Goal: Navigation & Orientation: Find specific page/section

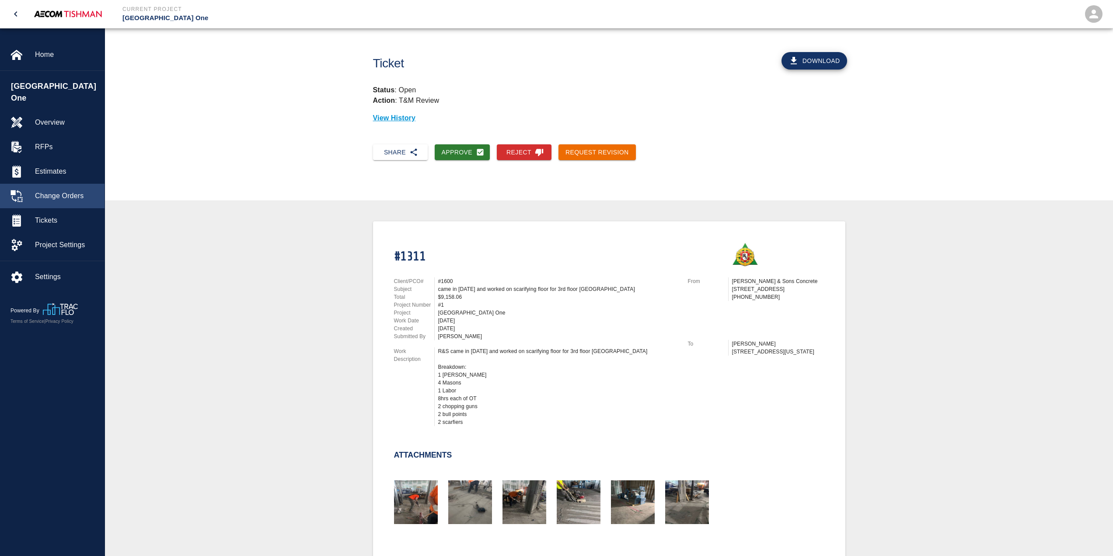
click at [43, 191] on span "Change Orders" at bounding box center [66, 196] width 63 height 10
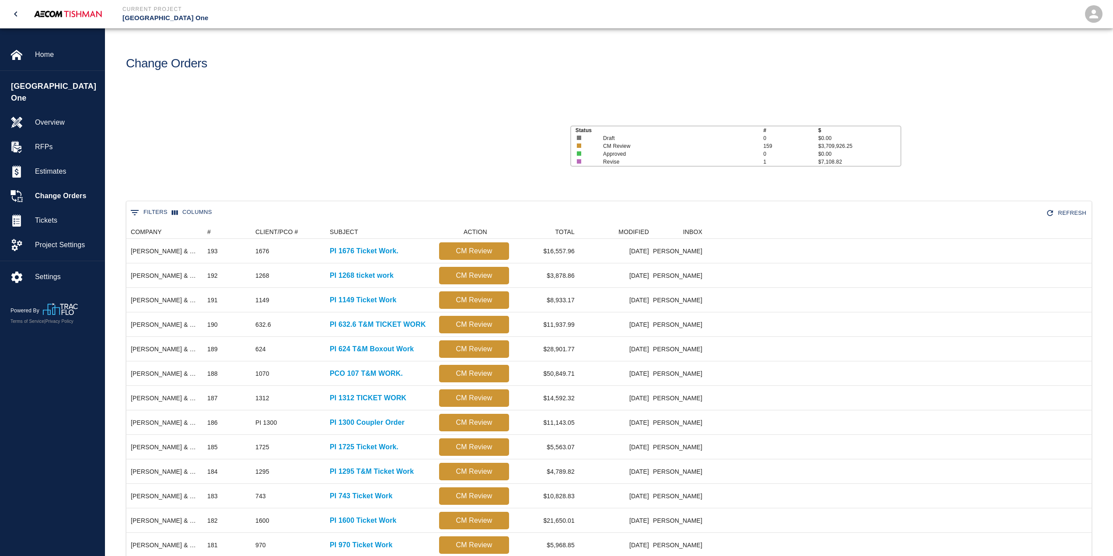
scroll to position [7, 7]
click at [209, 231] on div "#" at bounding box center [208, 232] width 3 height 14
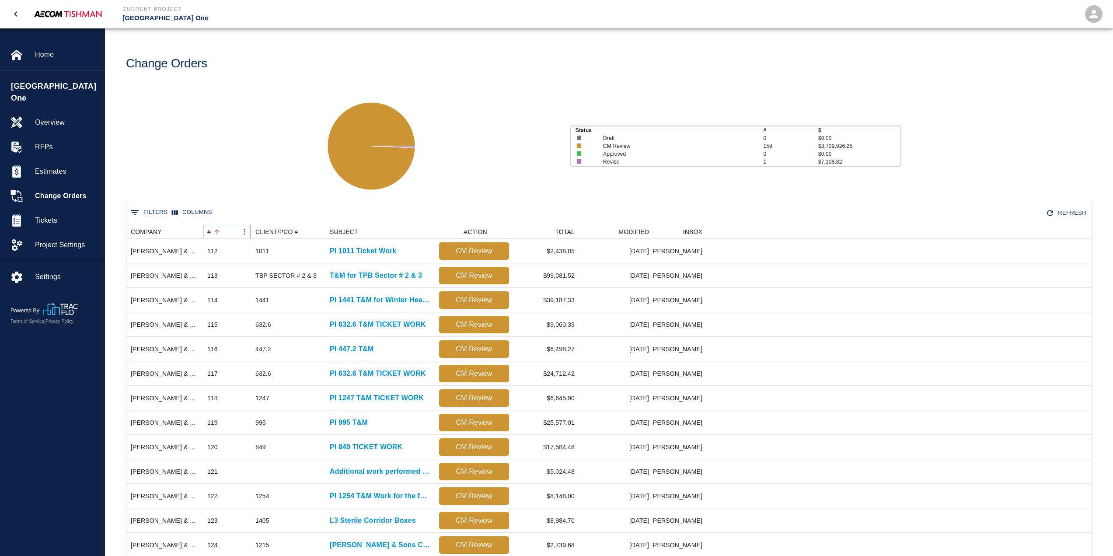
click at [209, 231] on div "#" at bounding box center [208, 232] width 3 height 14
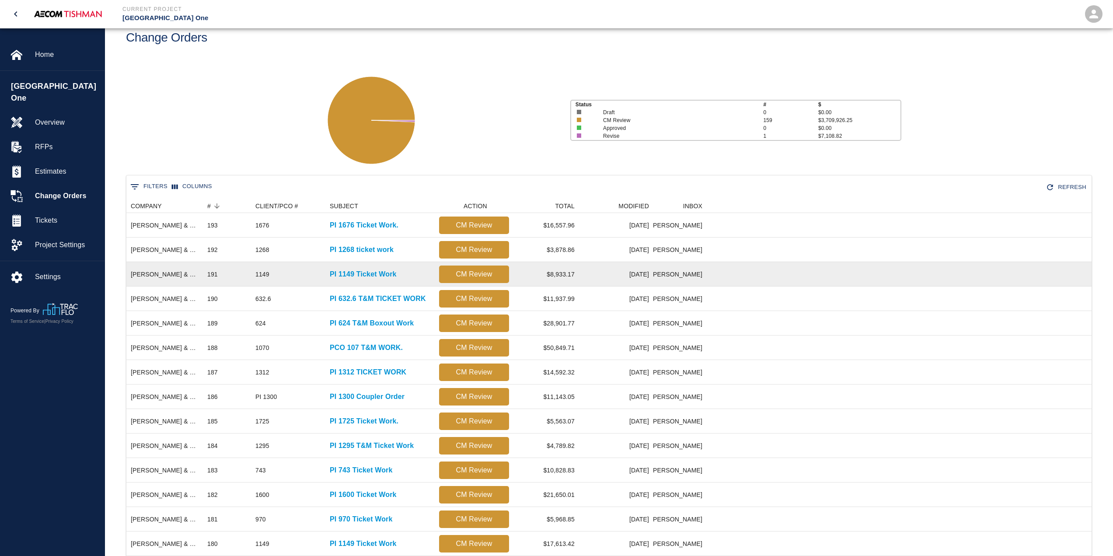
scroll to position [217, 0]
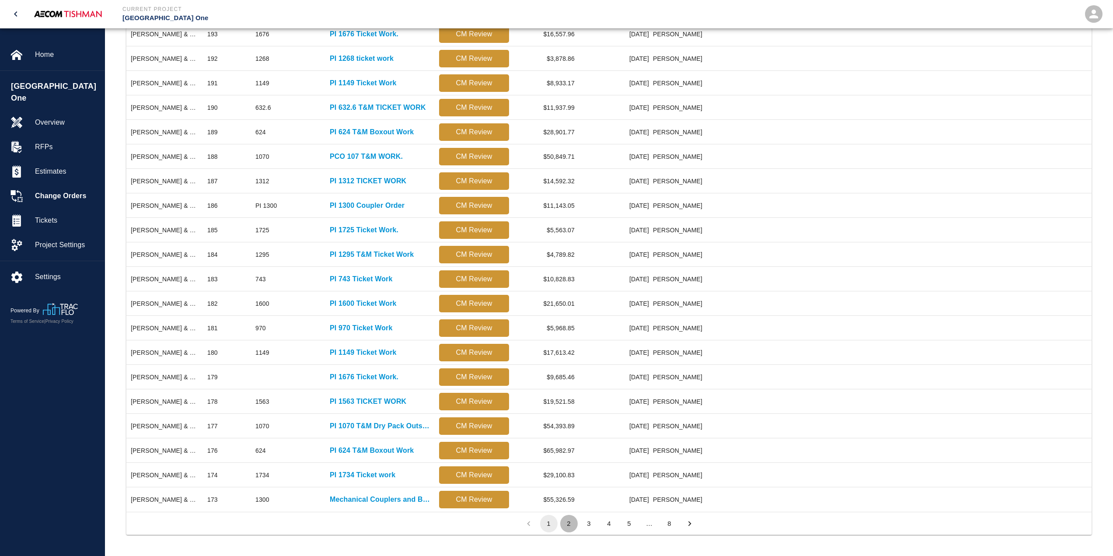
click at [568, 525] on button "2" at bounding box center [568, 523] width 17 height 17
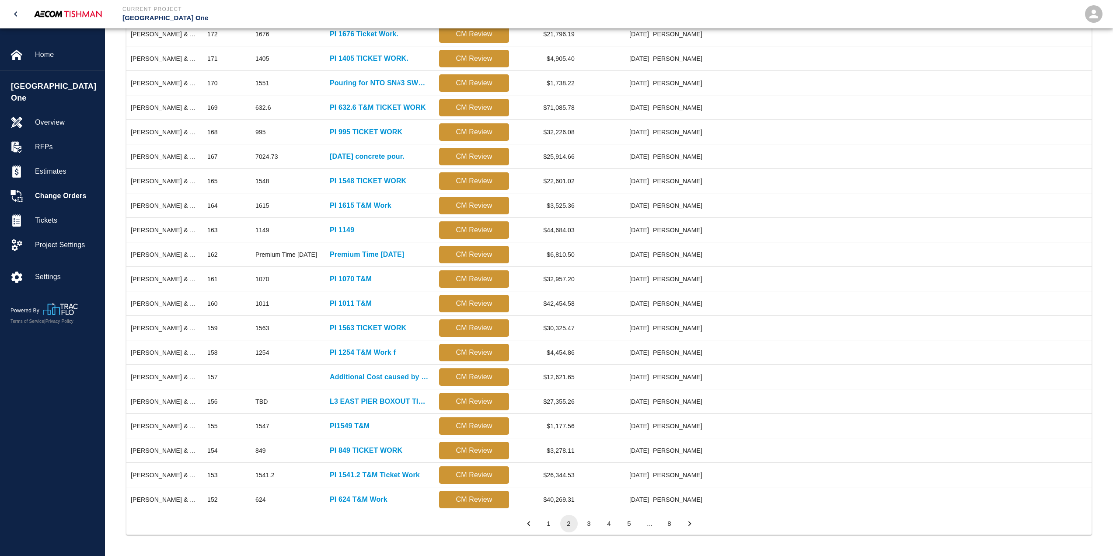
click at [592, 523] on button "3" at bounding box center [588, 523] width 17 height 17
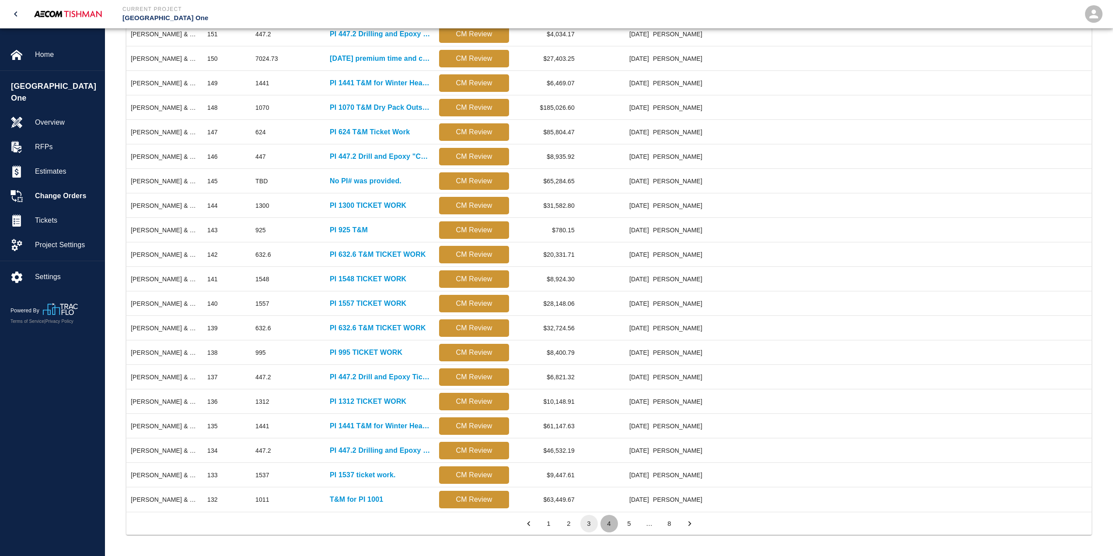
click at [612, 524] on button "4" at bounding box center [608, 523] width 17 height 17
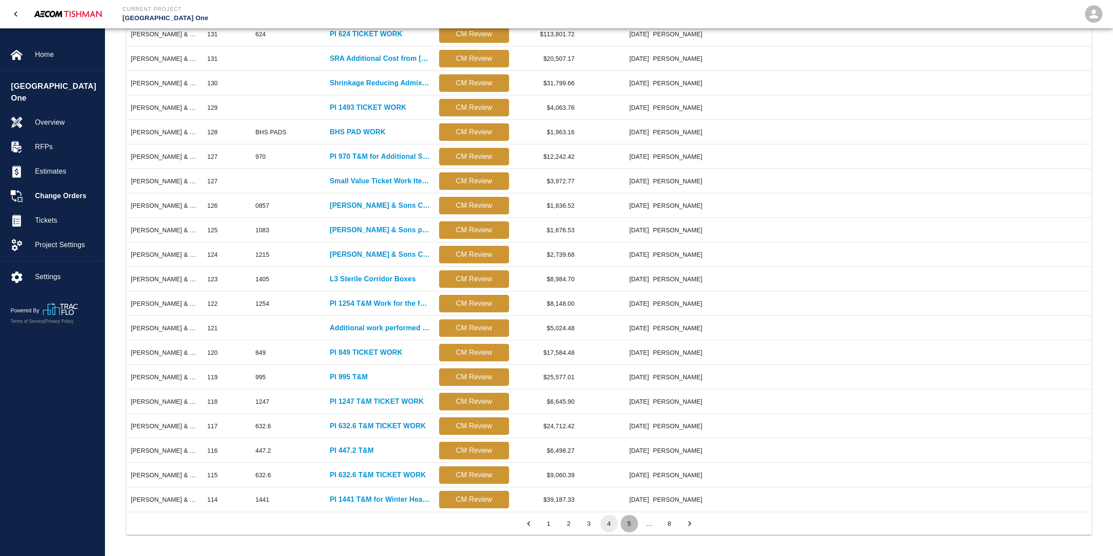
click at [628, 524] on button "5" at bounding box center [629, 523] width 17 height 17
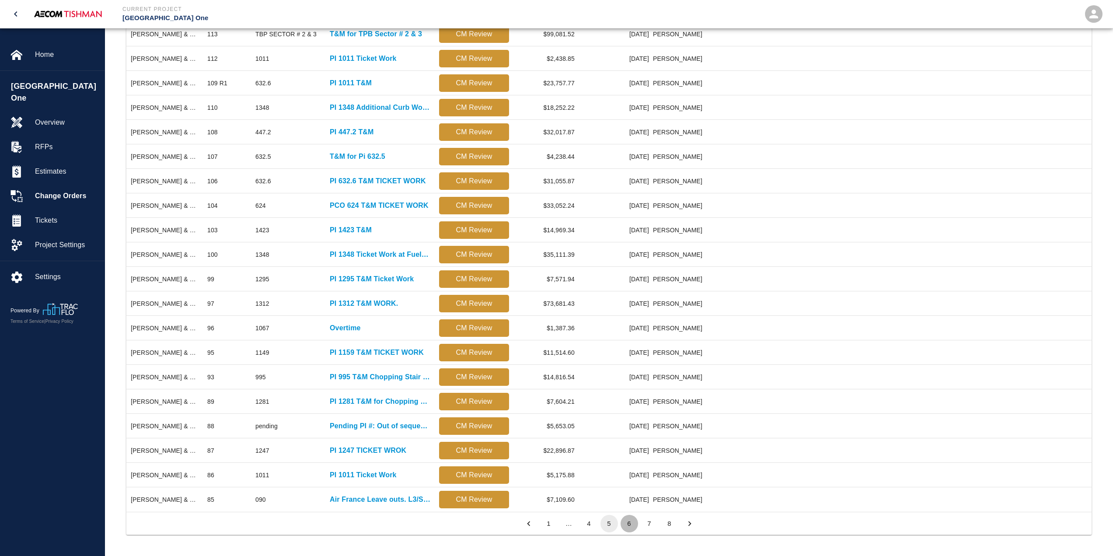
click at [628, 524] on button "6" at bounding box center [629, 523] width 17 height 17
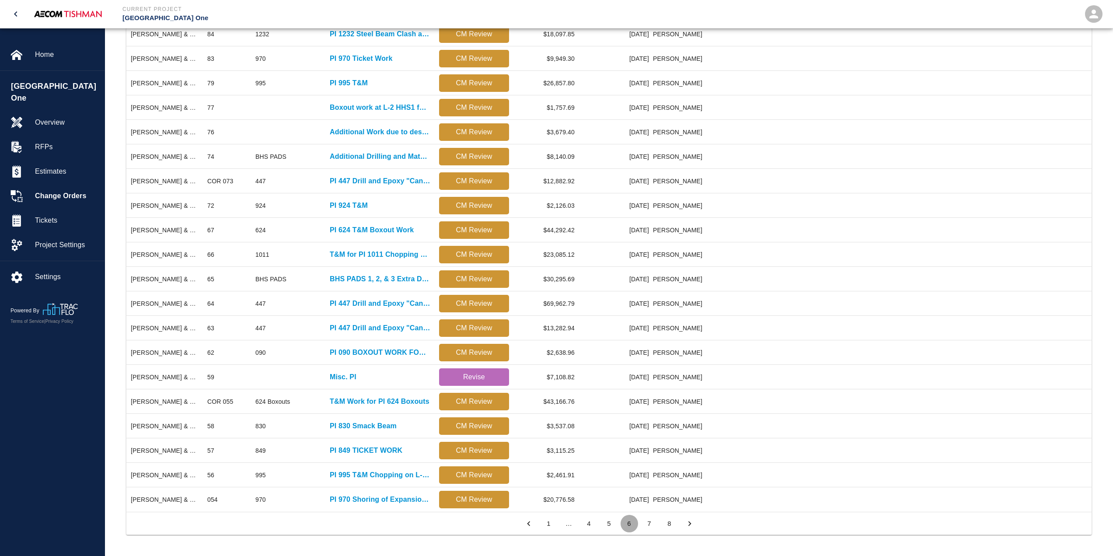
click at [631, 524] on button "6" at bounding box center [629, 523] width 17 height 17
click at [645, 524] on button "7" at bounding box center [649, 523] width 17 height 17
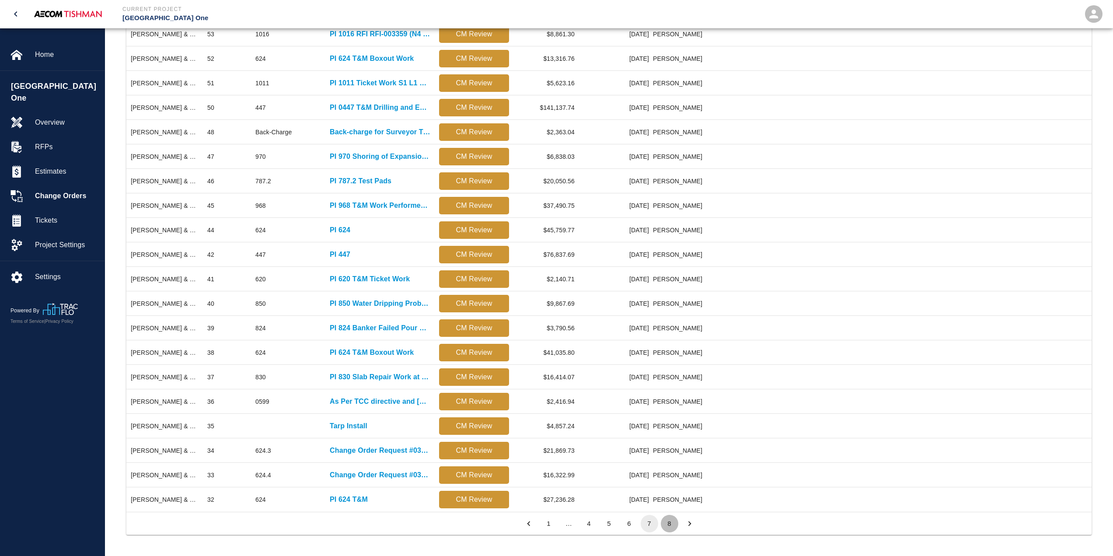
click at [665, 524] on button "8" at bounding box center [669, 523] width 17 height 17
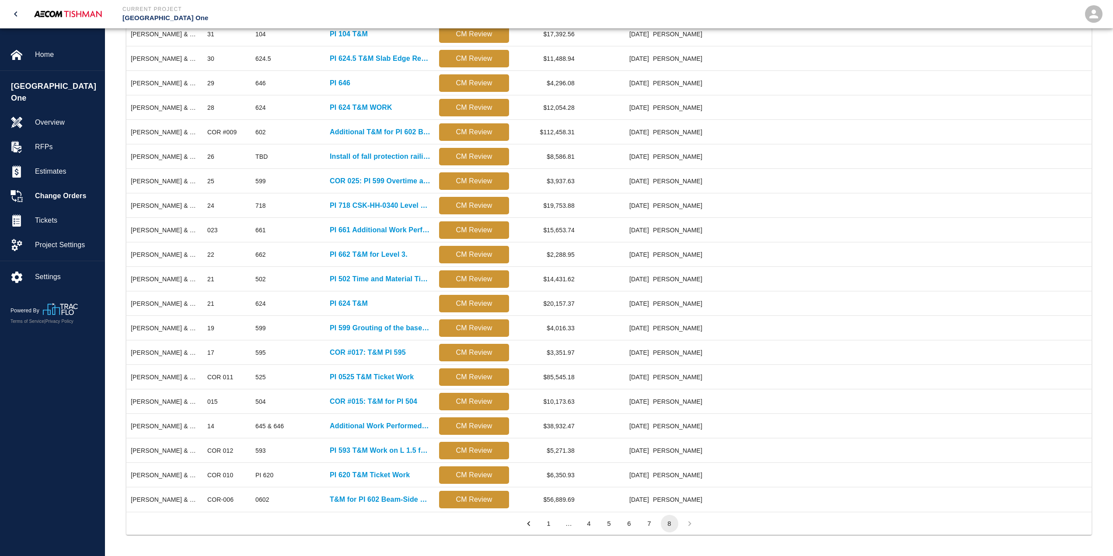
click at [691, 523] on li "pagination navigation" at bounding box center [690, 523] width 20 height 17
click at [544, 522] on button "1" at bounding box center [548, 523] width 17 height 17
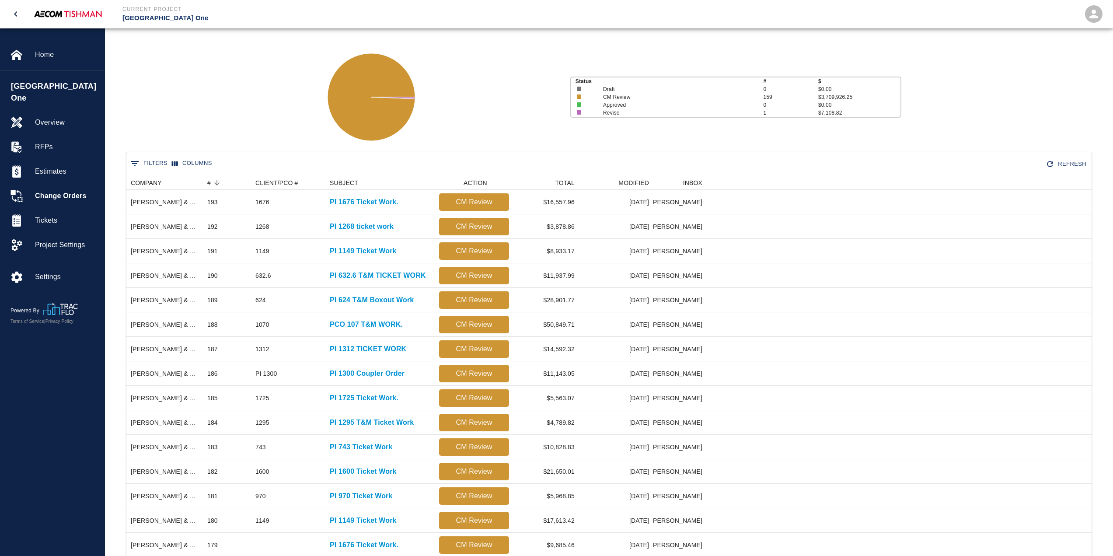
scroll to position [42, 0]
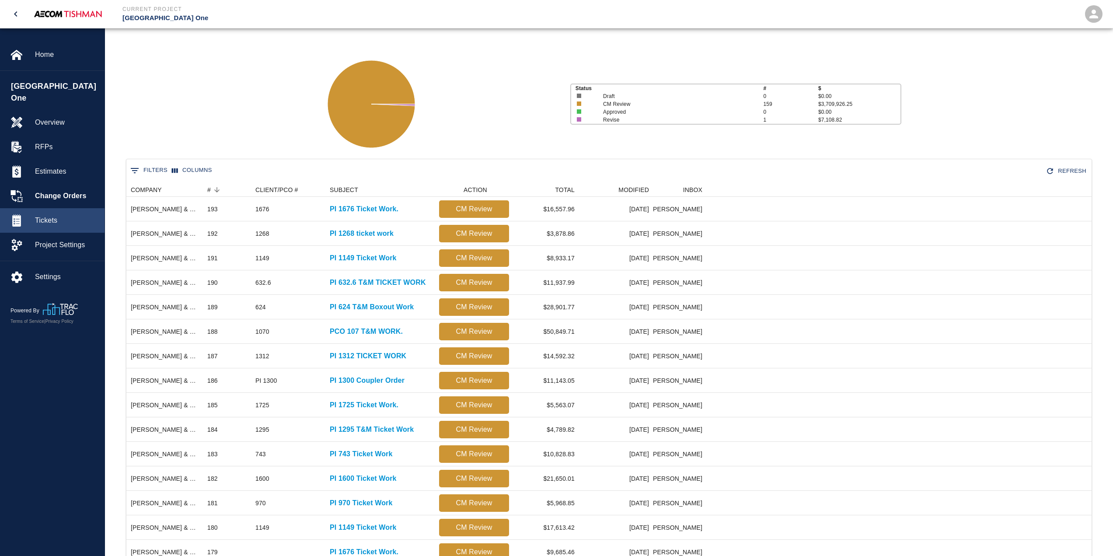
click at [39, 208] on div "Tickets" at bounding box center [52, 220] width 105 height 24
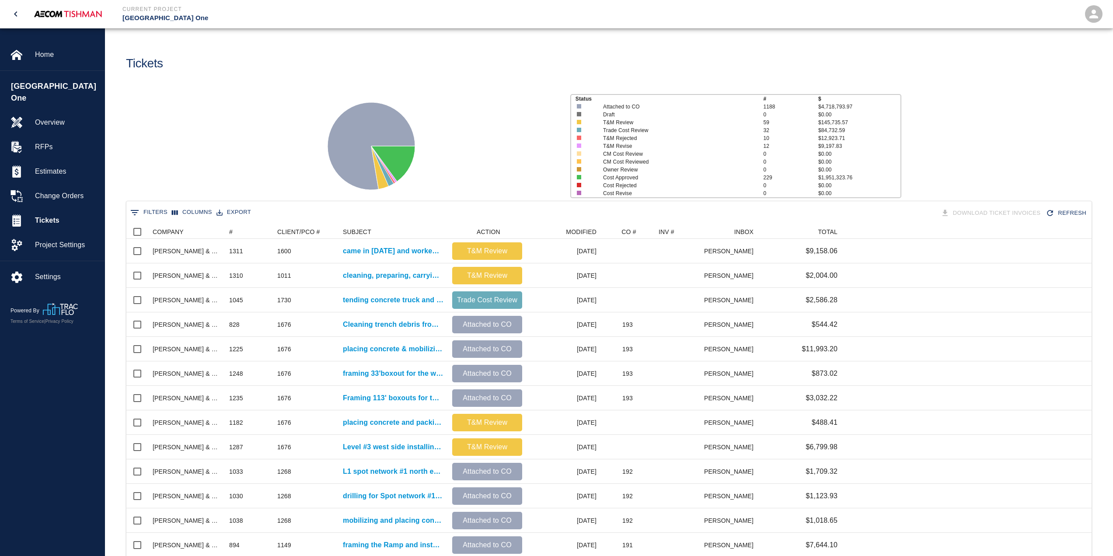
click at [973, 106] on div "Status # $ Attached to CO 1188 $4,718,793.97 Draft 0 $0.00 T&M Review 59 $145,7…" at bounding box center [605, 142] width 1015 height 116
